Goal: Navigation & Orientation: Find specific page/section

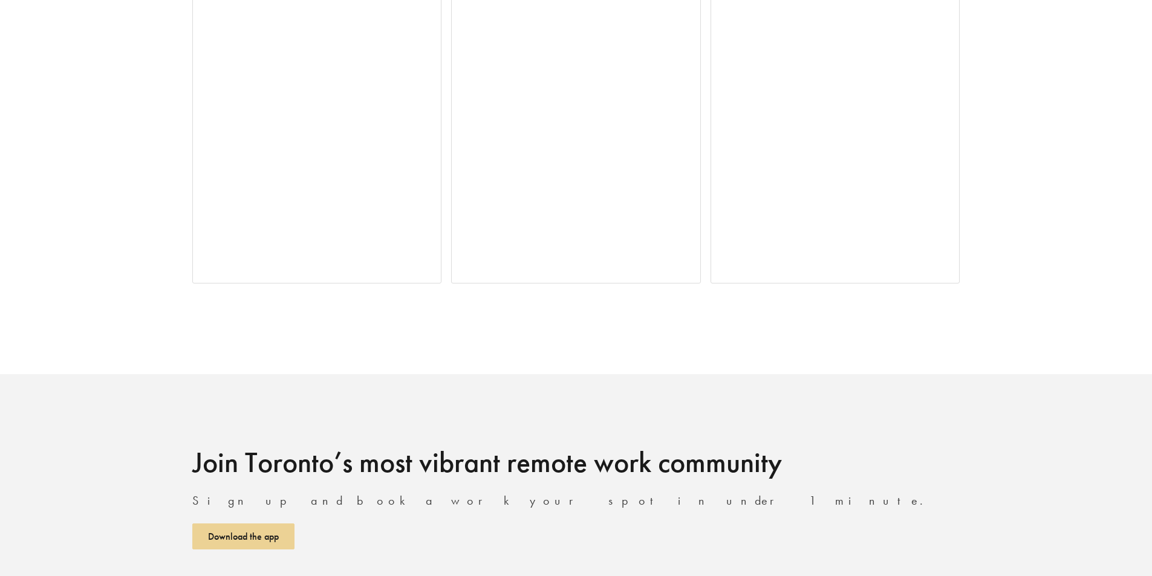
scroll to position [3238, 0]
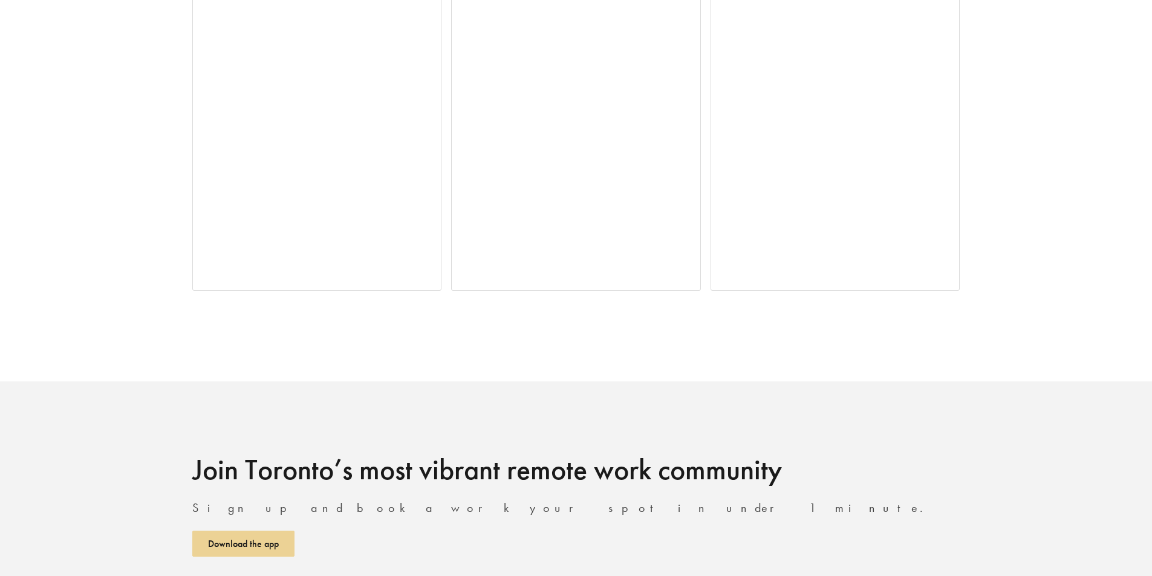
scroll to position [3238, 0]
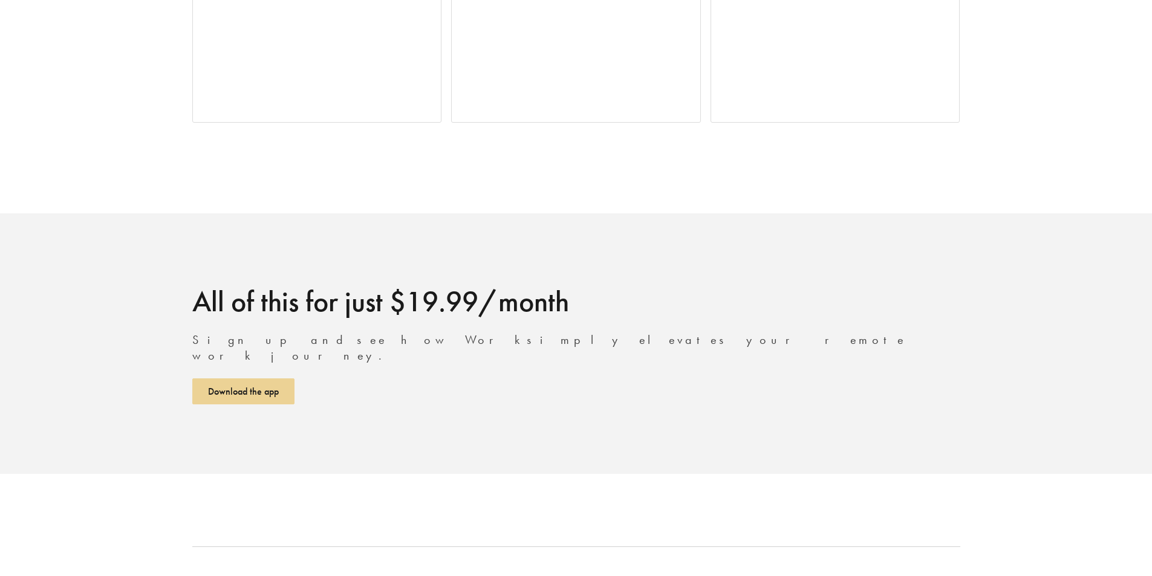
scroll to position [2862, 0]
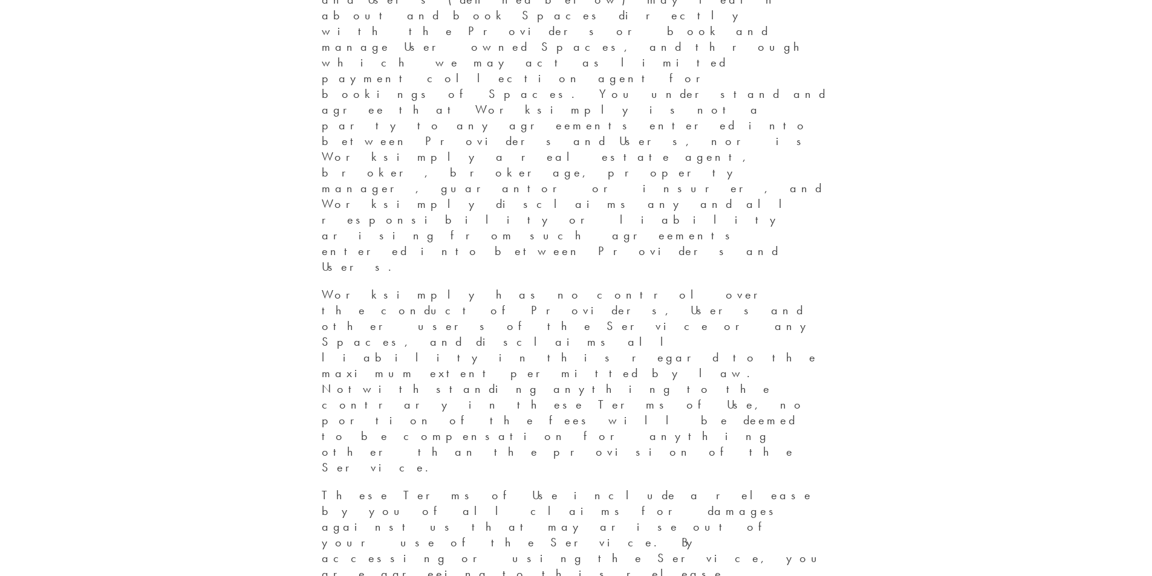
scroll to position [968, 0]
